Goal: Navigation & Orientation: Find specific page/section

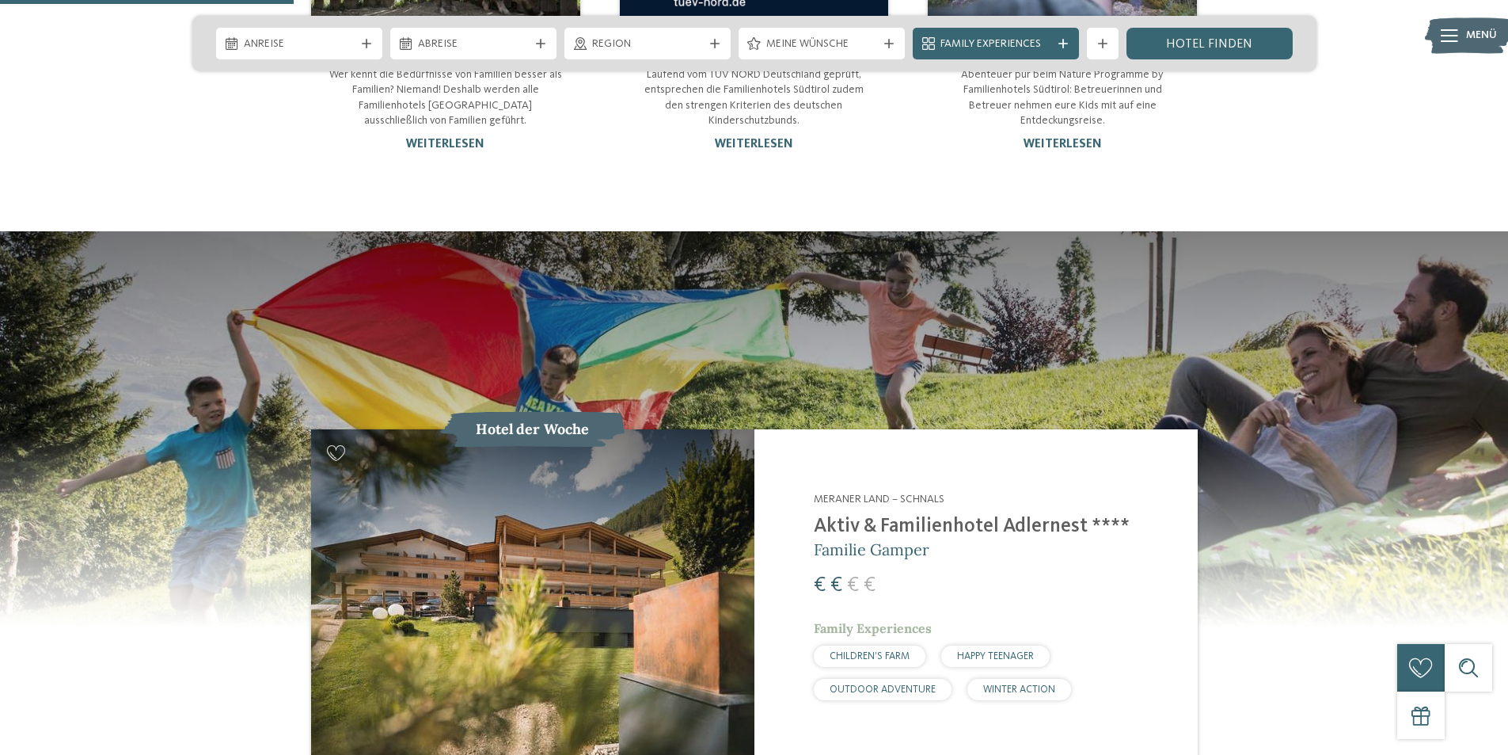
scroll to position [1504, 0]
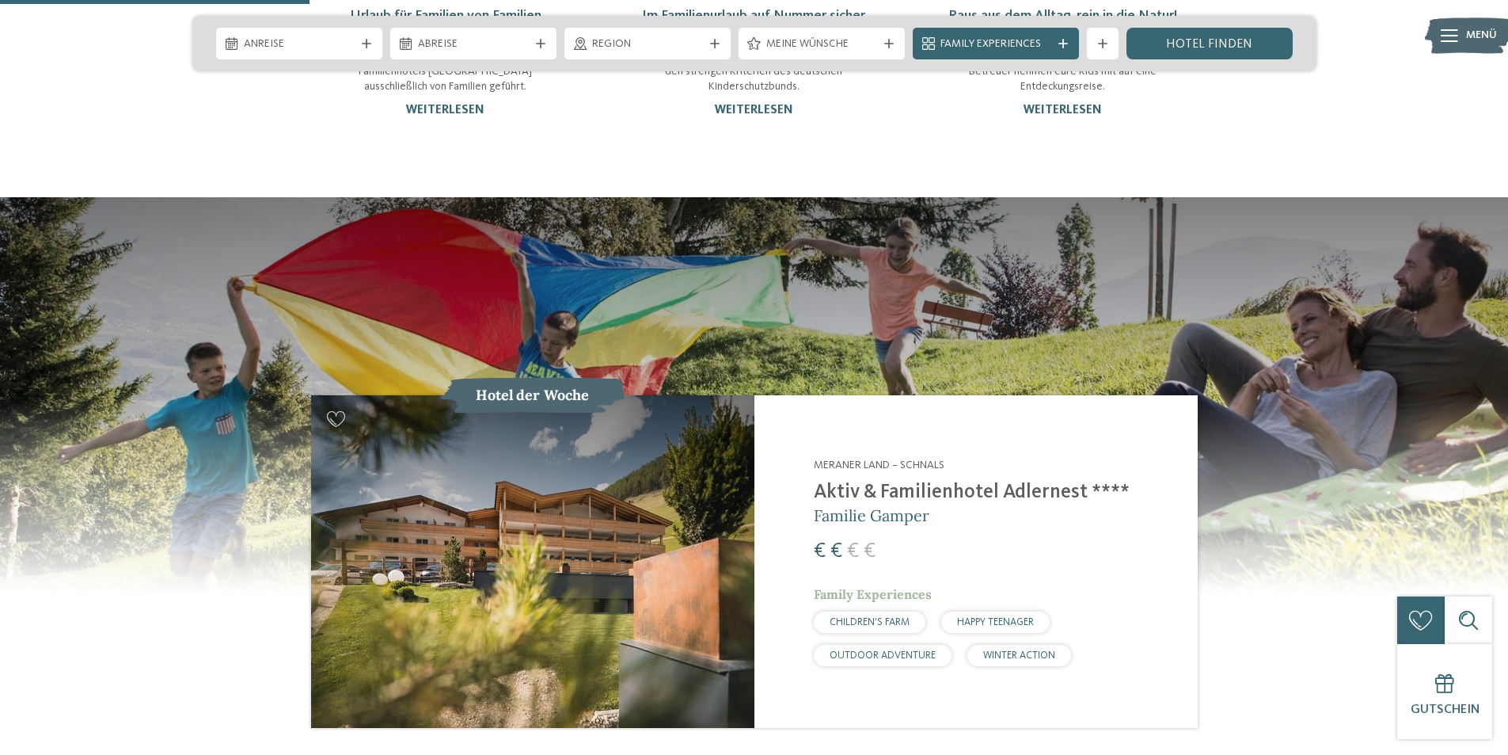
click at [995, 617] on span "HAPPY TEENAGER" at bounding box center [995, 622] width 77 height 10
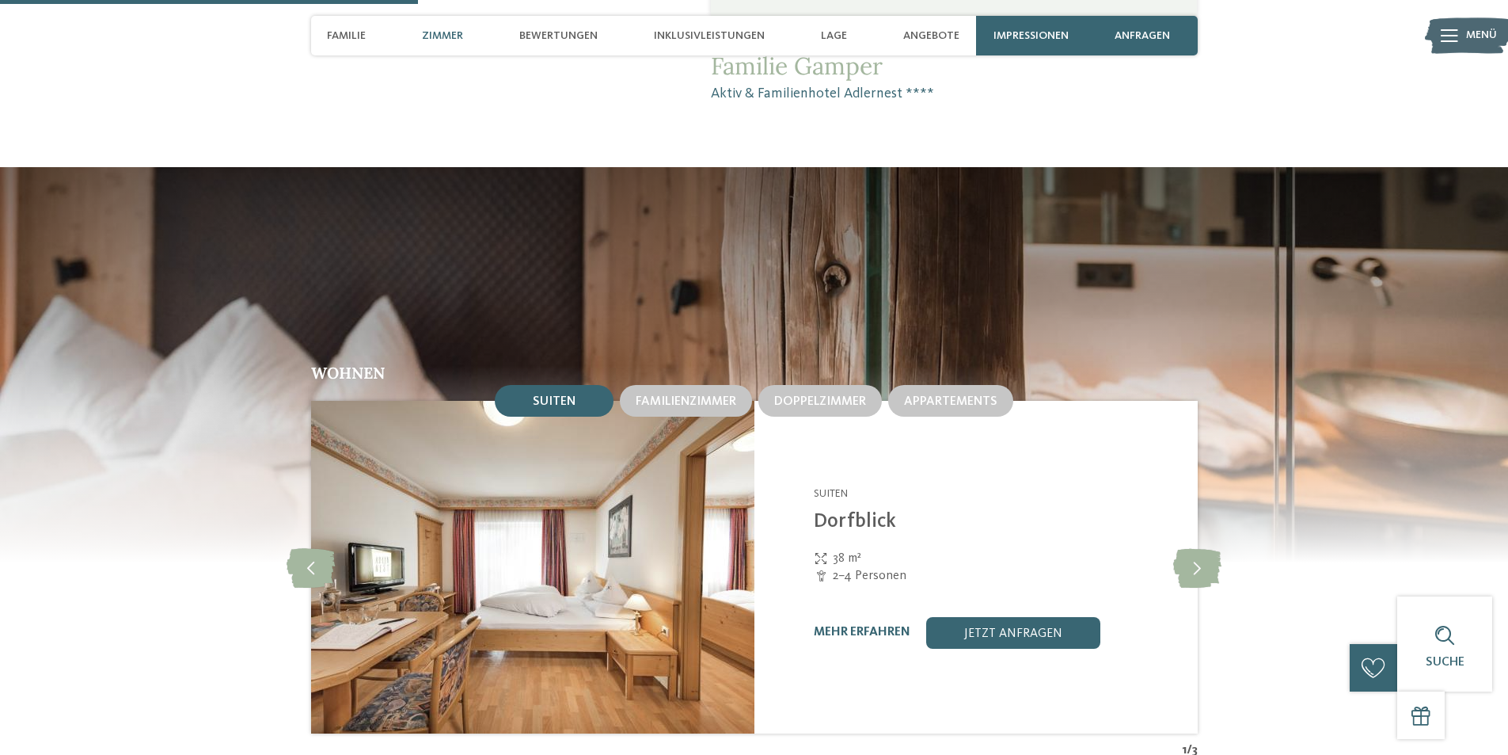
scroll to position [1504, 0]
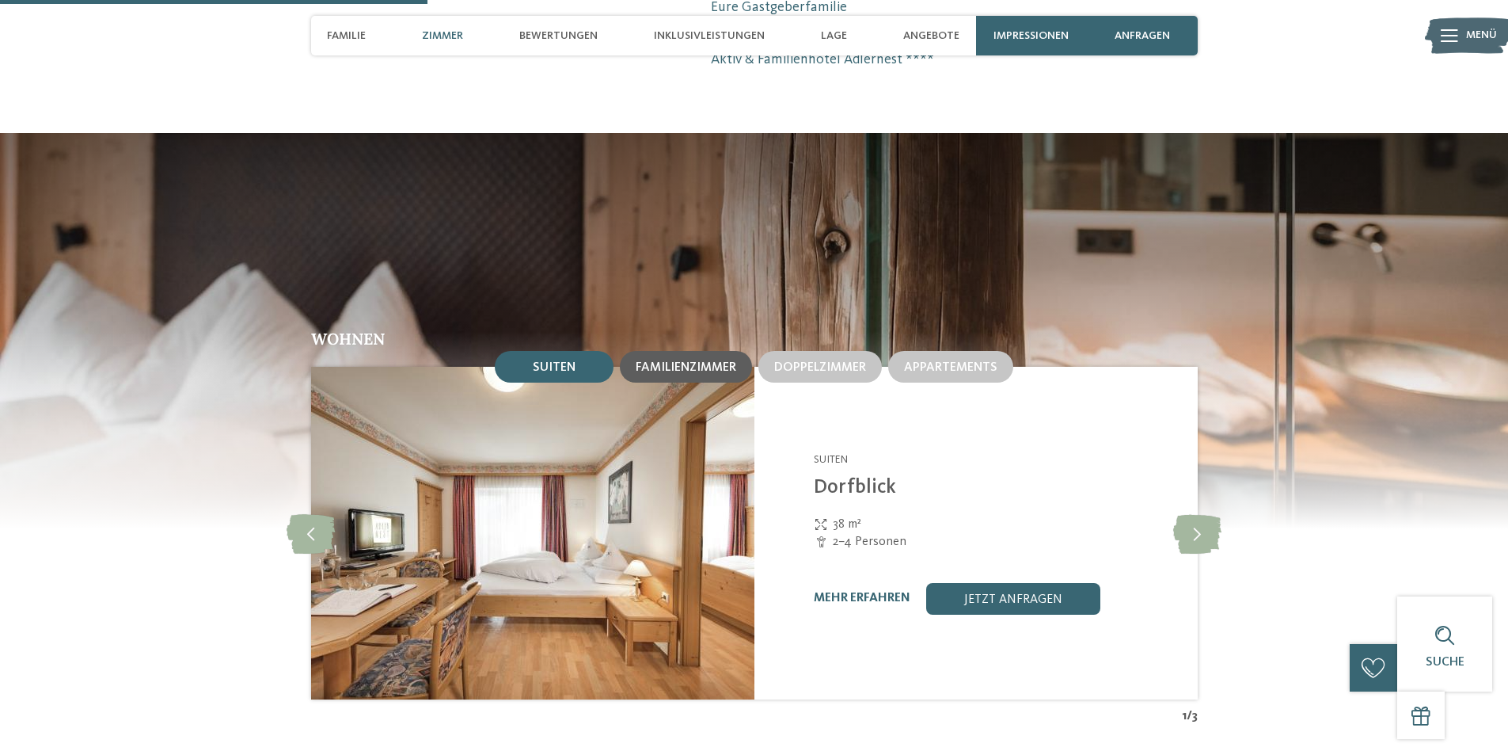
click at [706, 372] on span "Familienzimmer" at bounding box center [686, 367] width 101 height 13
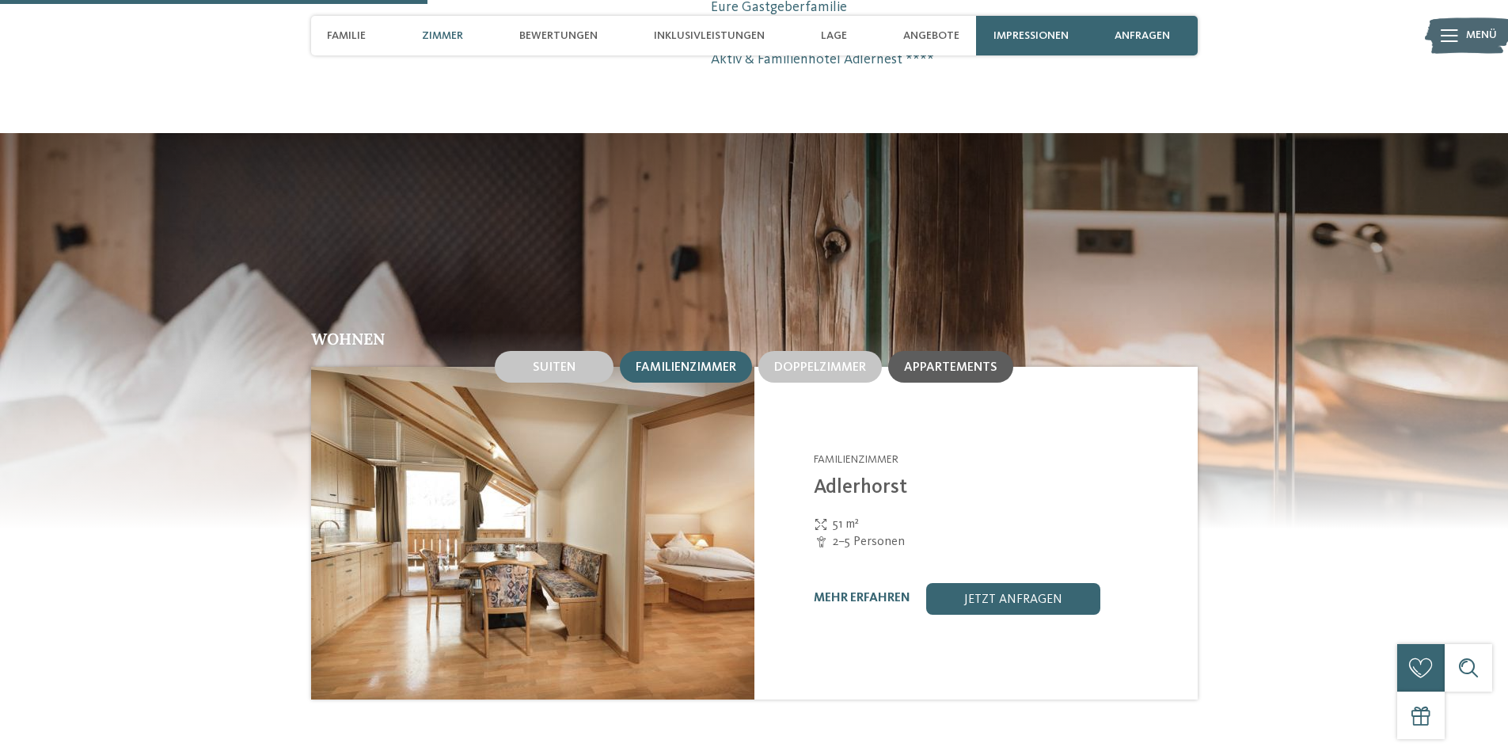
click at [949, 366] on span "Appartements" at bounding box center [950, 367] width 93 height 13
